Goal: Information Seeking & Learning: Learn about a topic

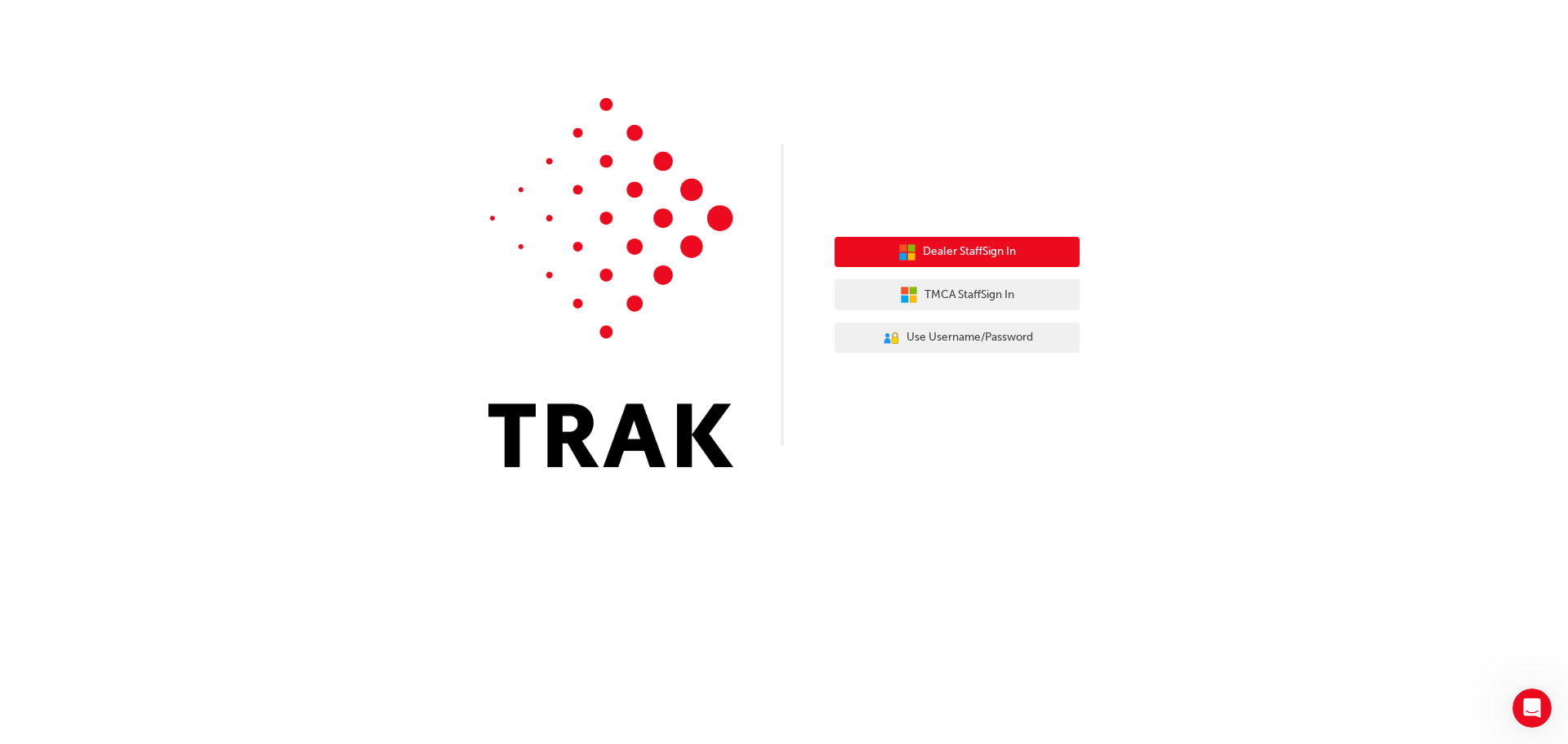
click at [976, 248] on span "Dealer Staff Sign In" at bounding box center [970, 251] width 93 height 19
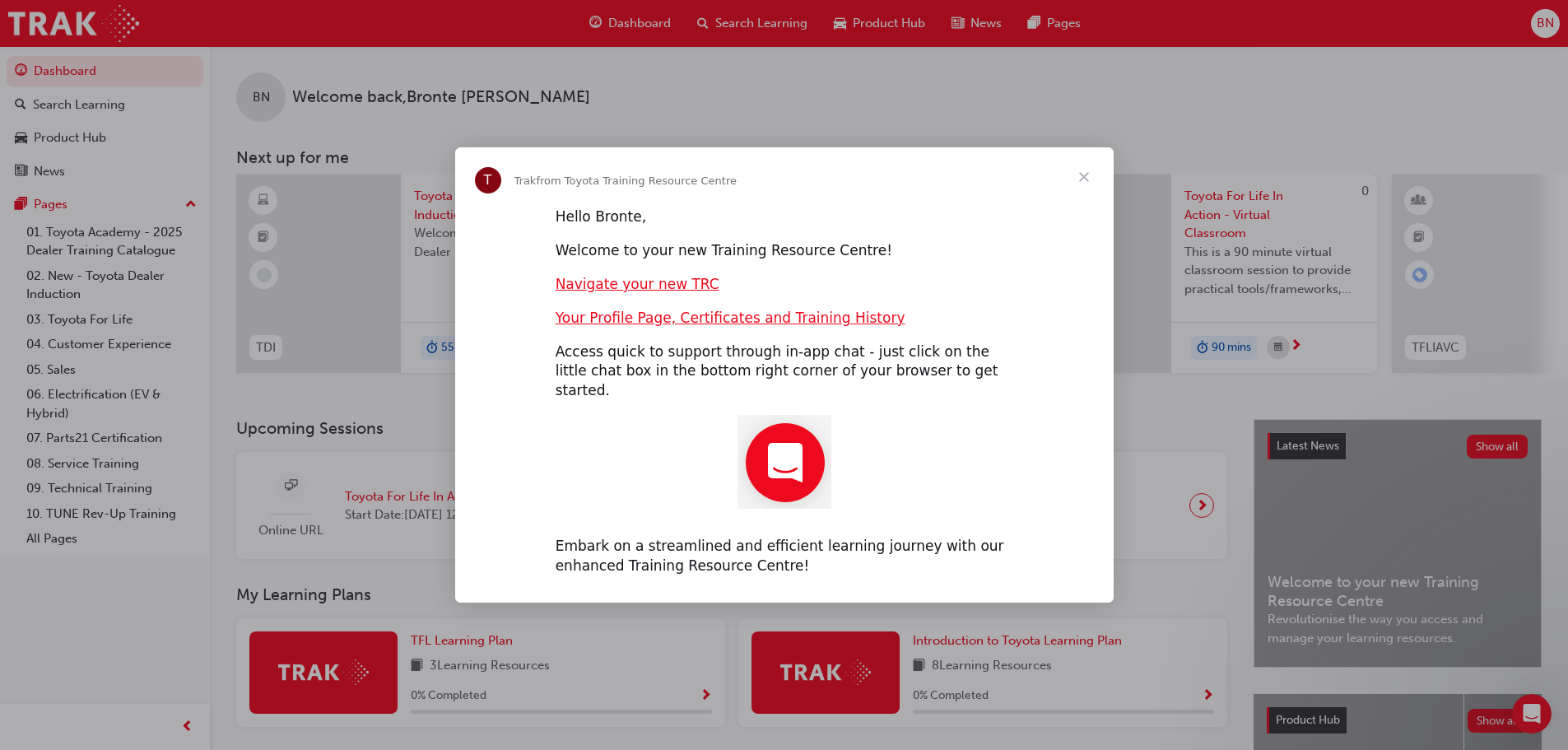
click at [1085, 183] on span "Close" at bounding box center [1084, 177] width 59 height 59
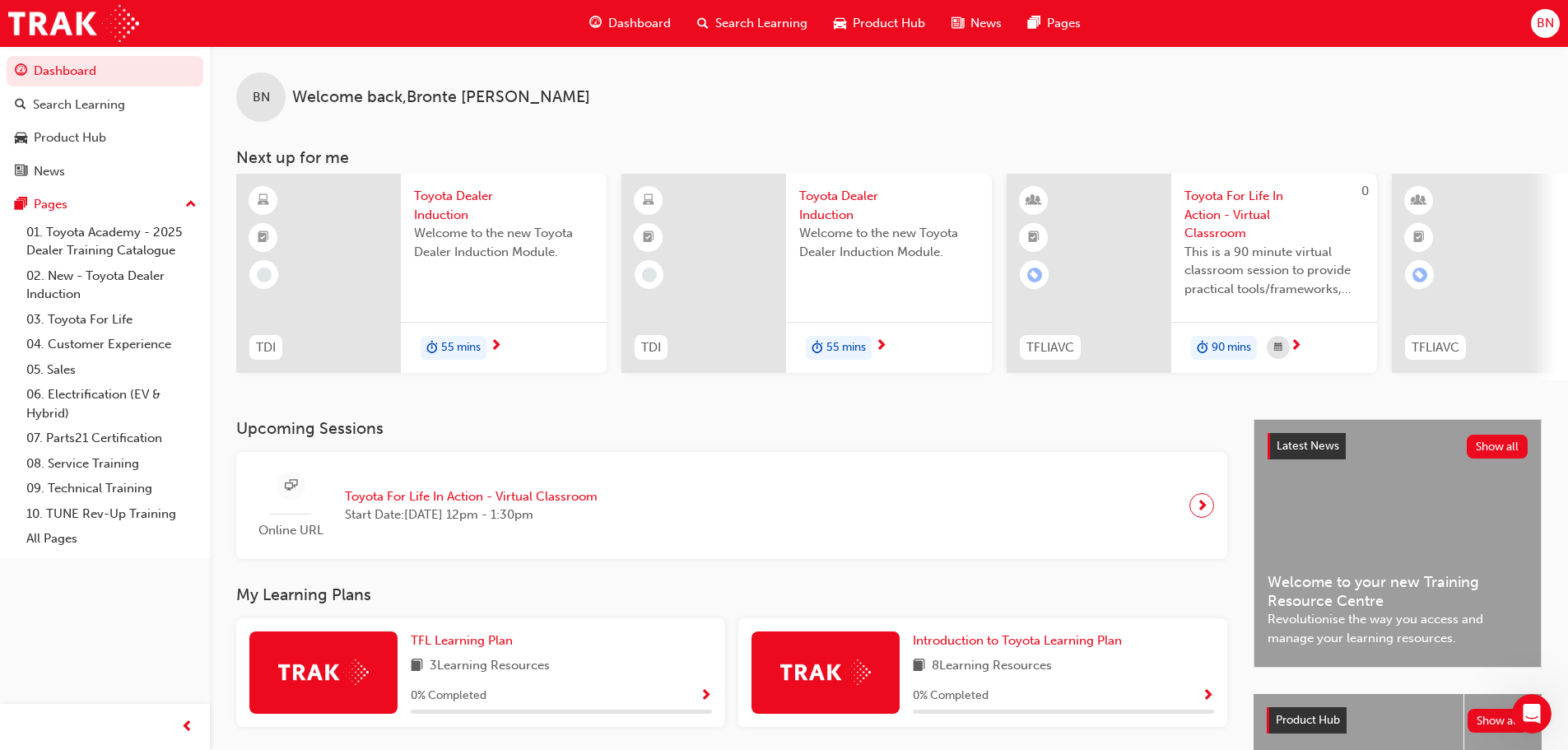
click at [433, 205] on span "Toyota Dealer Induction" at bounding box center [503, 205] width 179 height 37
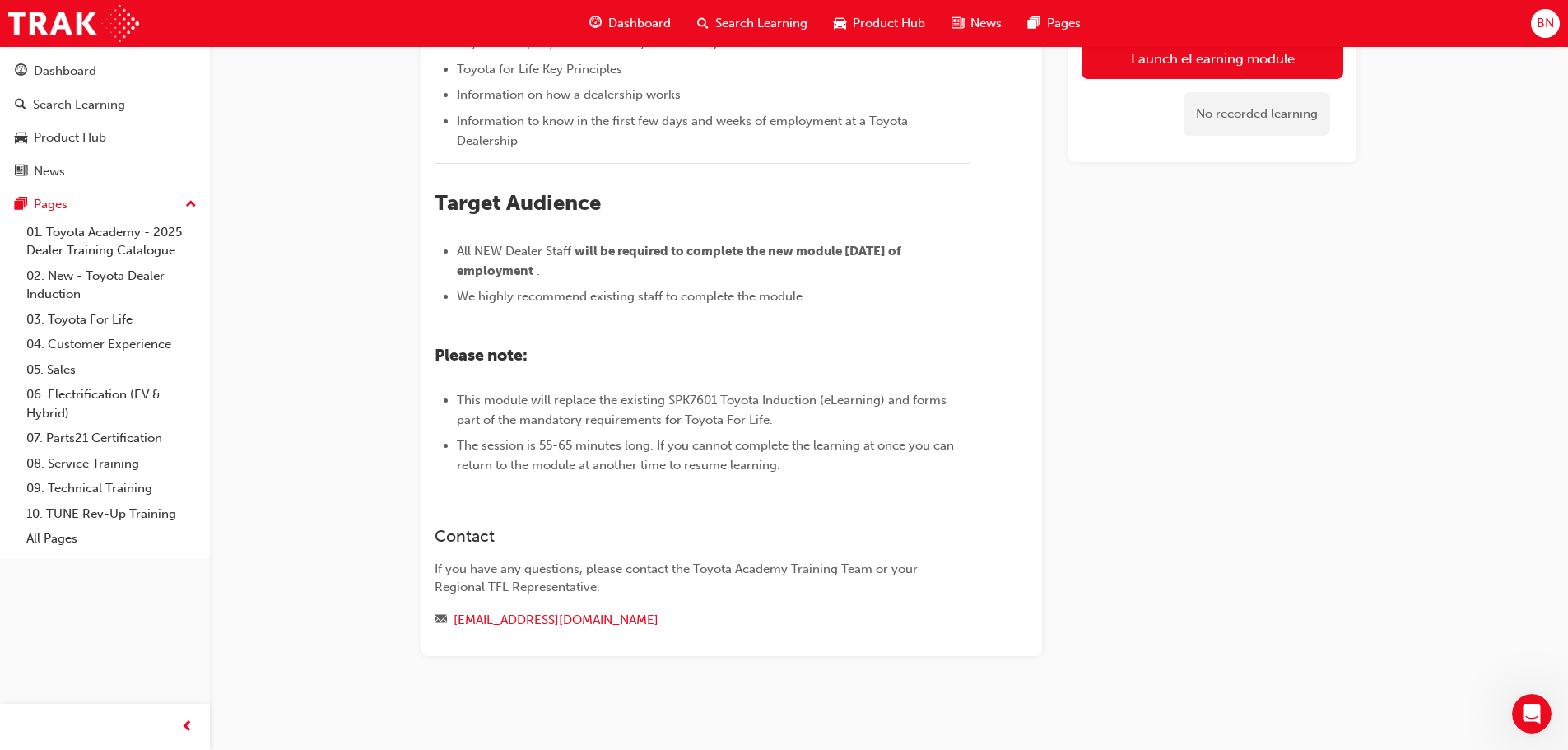
scroll to position [493, 0]
drag, startPoint x: 492, startPoint y: 327, endPoint x: 754, endPoint y: 327, distance: 262.0
click at [754, 281] on li "All NEW Dealer Staff will be required to complete the new module [DATE] of empl…" at bounding box center [713, 261] width 513 height 39
click at [719, 304] on span "We highly recommend existing staff to complete the module." at bounding box center [631, 296] width 349 height 15
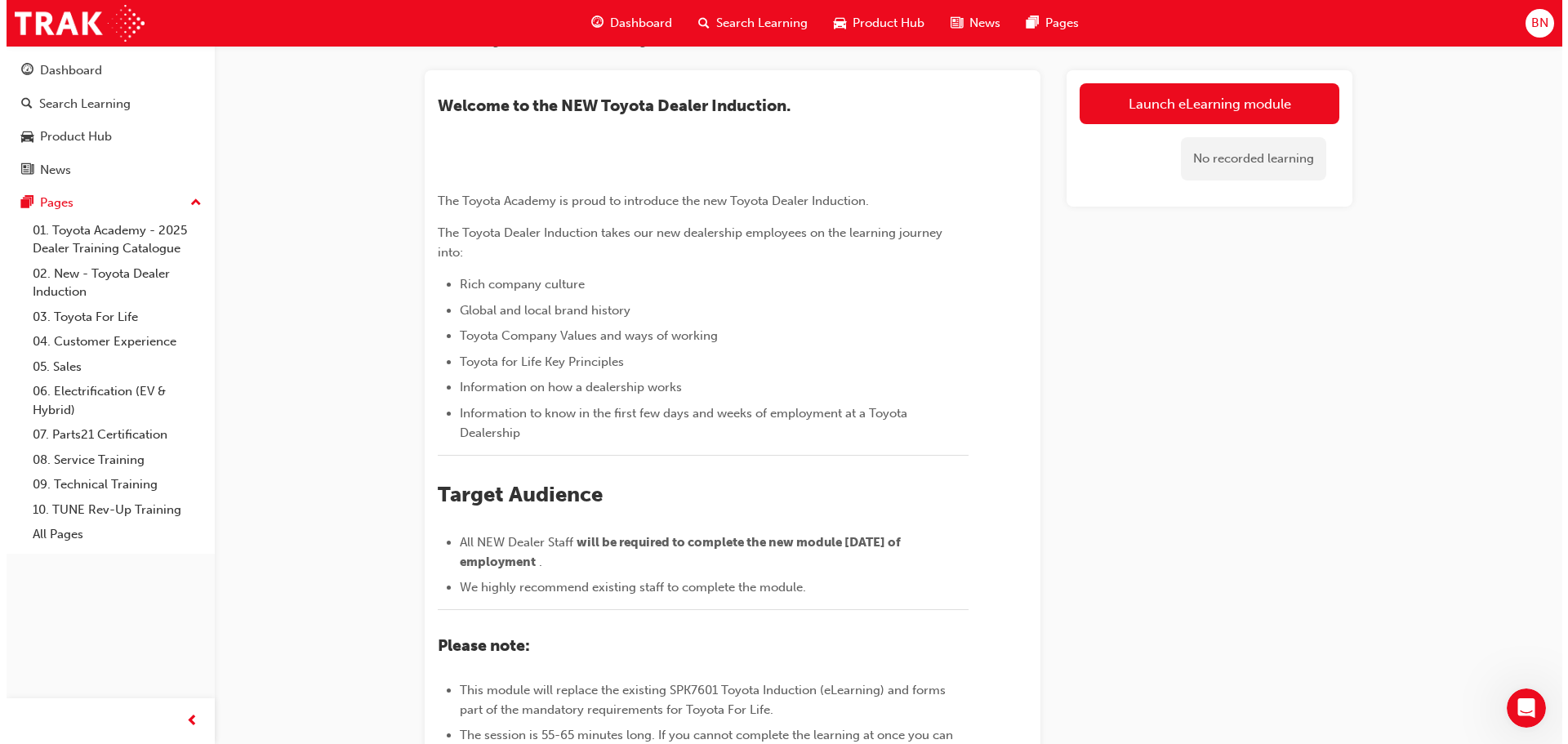
scroll to position [0, 0]
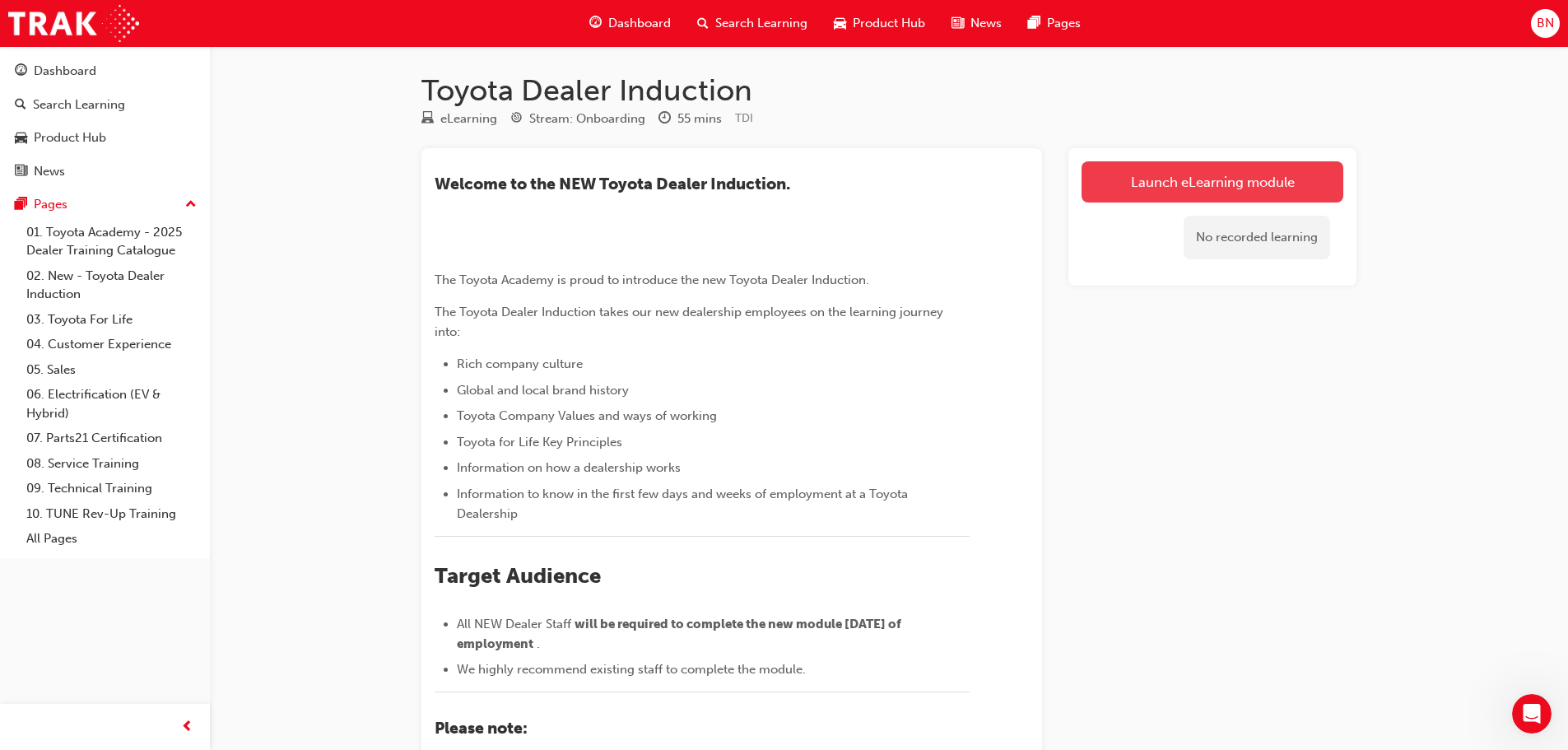
click at [1147, 191] on link "Launch eLearning module" at bounding box center [1212, 182] width 262 height 41
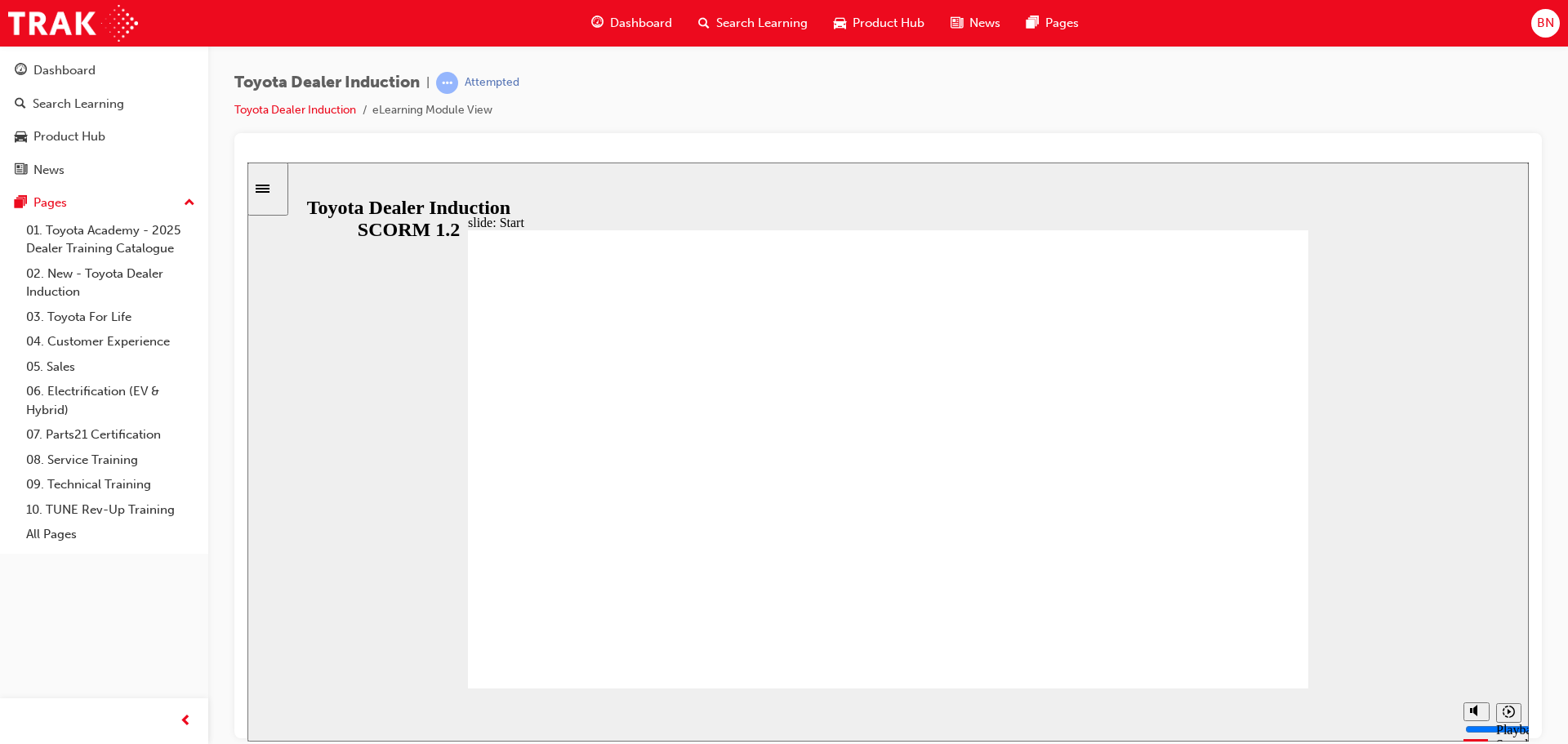
type input "58700"
